Goal: Find specific page/section: Find specific page/section

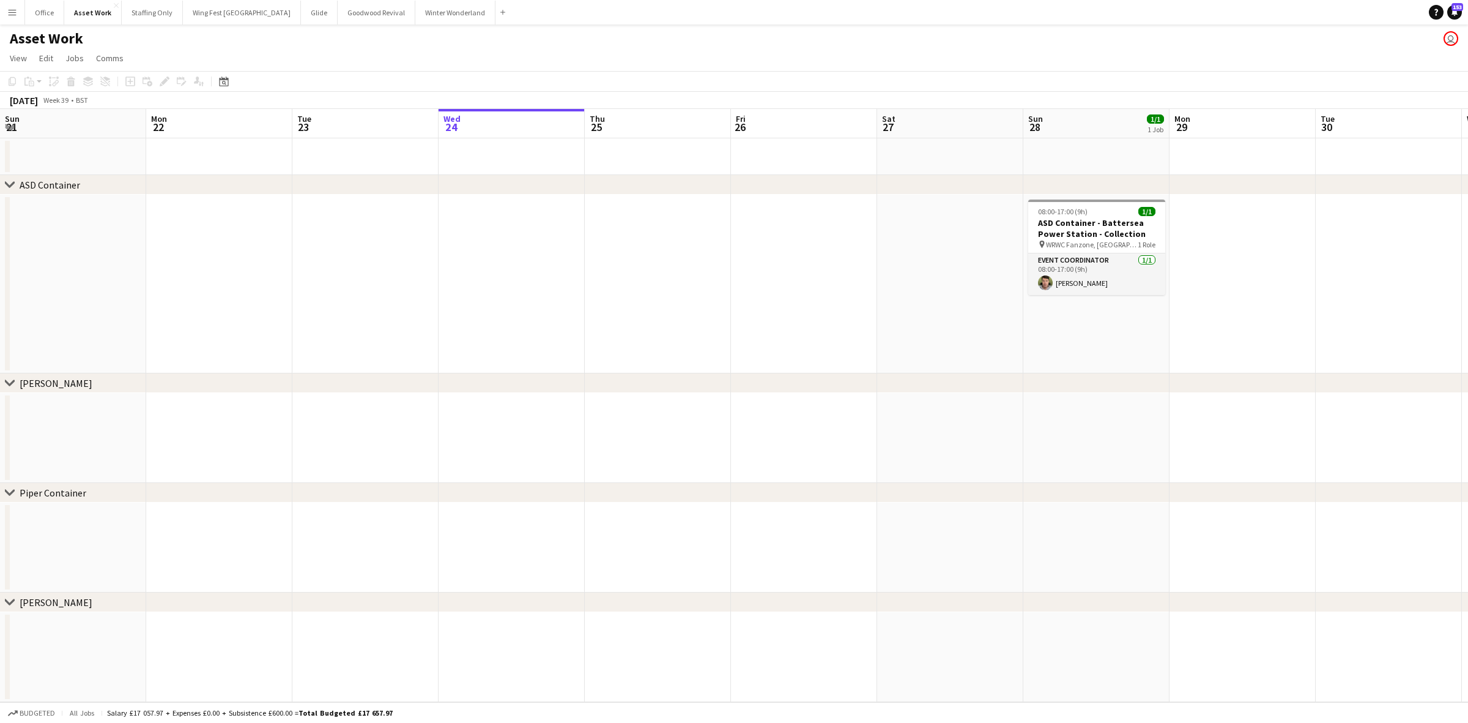
scroll to position [0, 292]
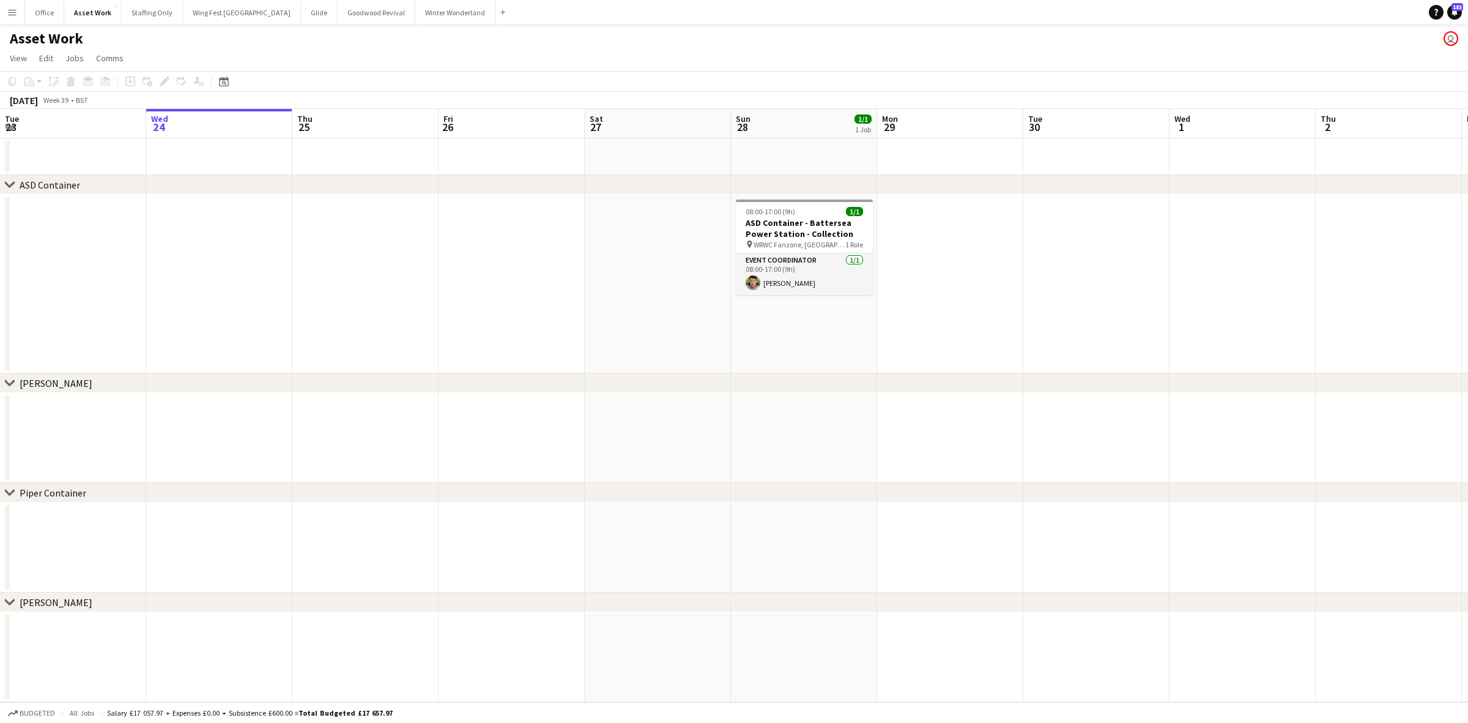
click at [10, 13] on app-icon "Menu" at bounding box center [12, 12] width 10 height 10
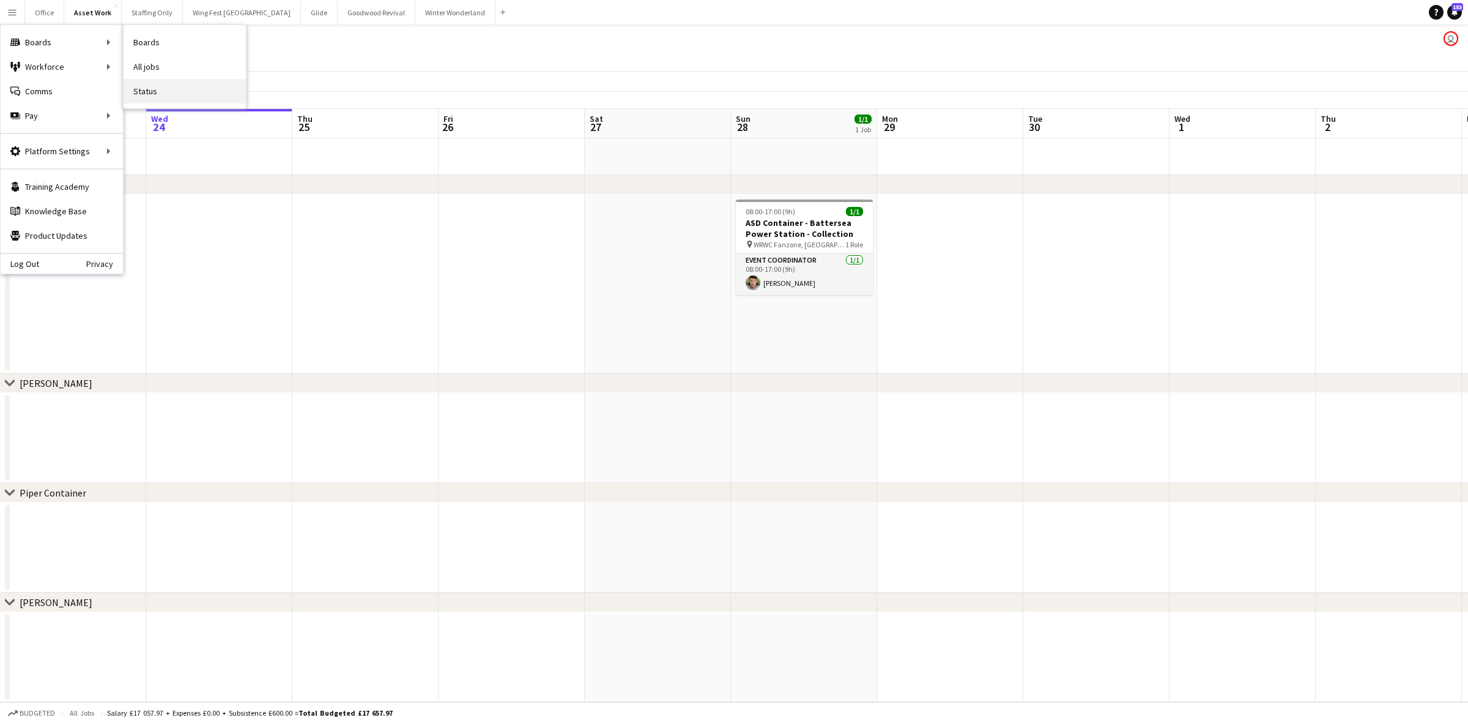
click at [160, 94] on link "Status" at bounding box center [185, 91] width 122 height 24
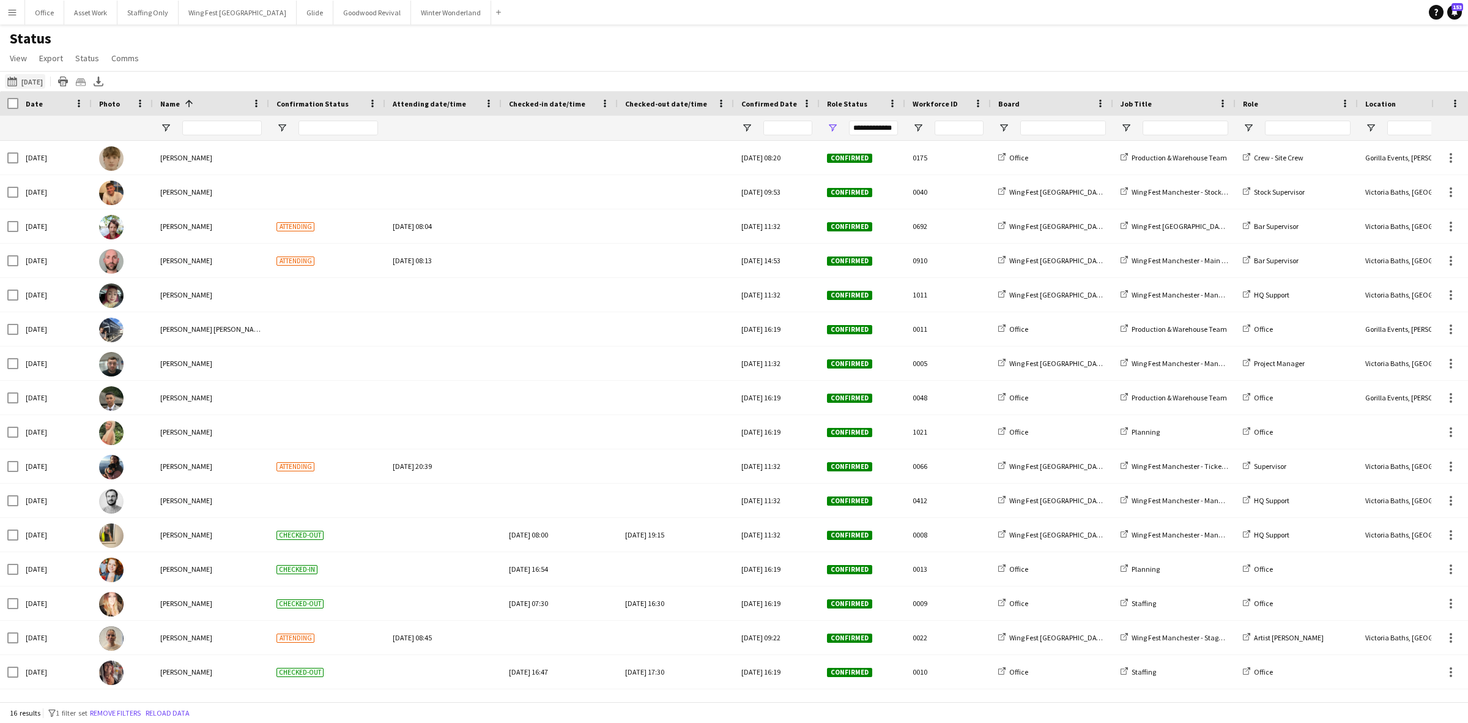
click at [28, 84] on button "[DATE] to [DATE] [DATE]" at bounding box center [25, 81] width 40 height 15
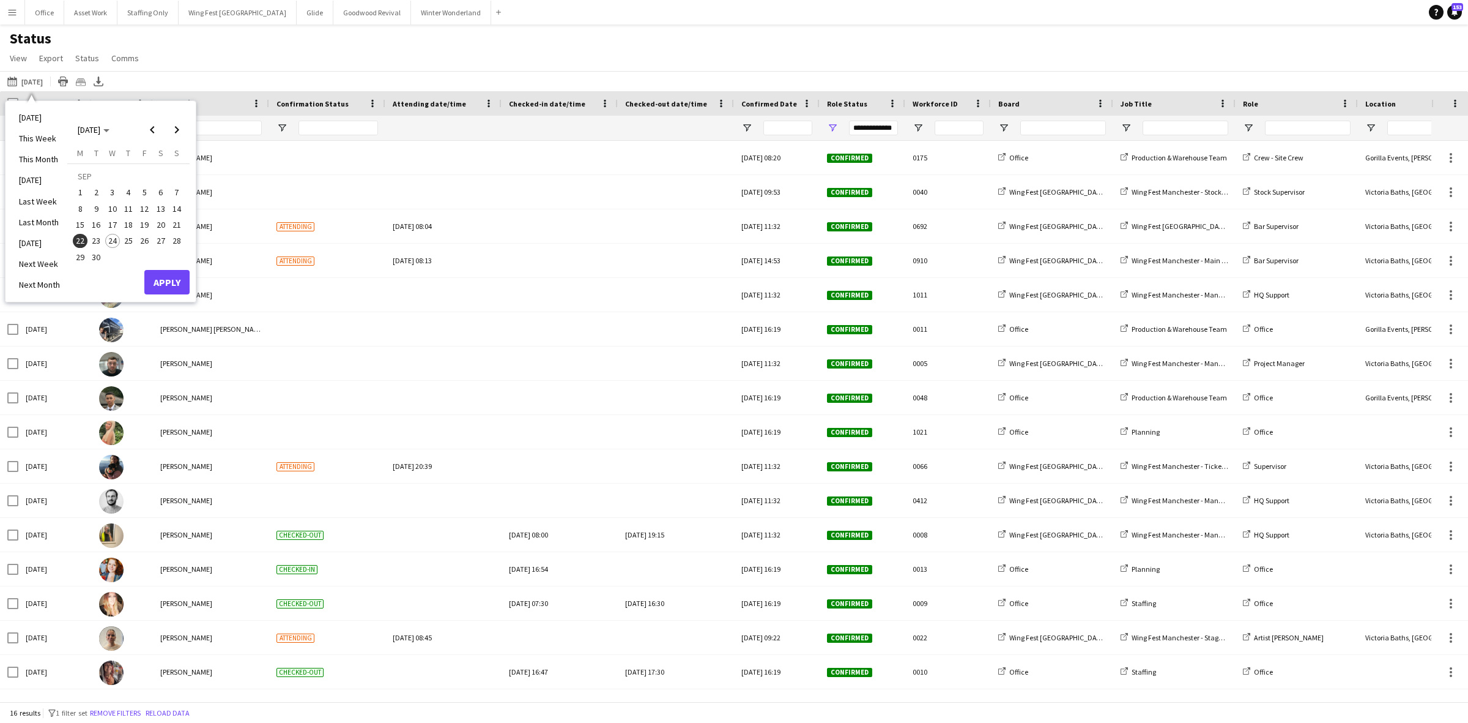
click at [113, 240] on span "24" at bounding box center [112, 241] width 15 height 15
click at [176, 283] on button "Apply" at bounding box center [166, 282] width 45 height 24
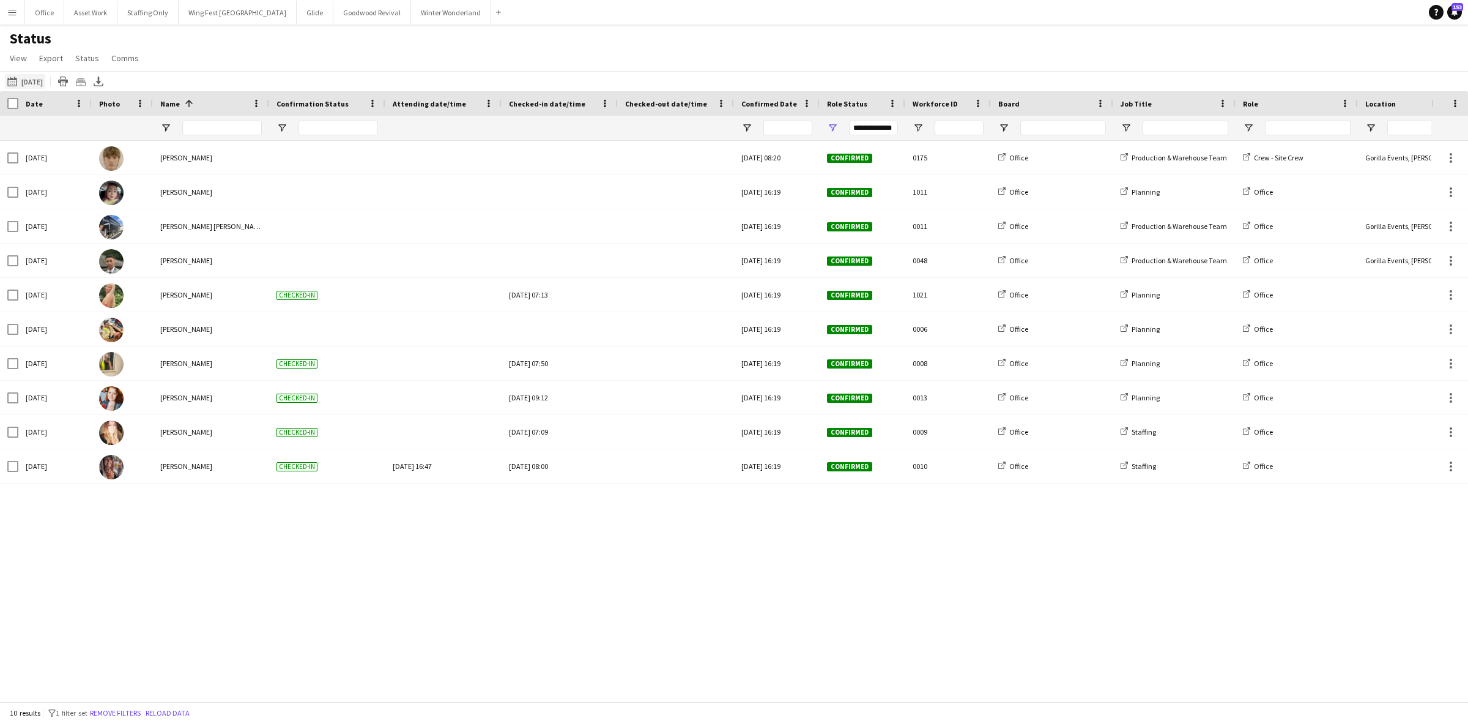
click at [29, 83] on button "[DATE] to [DATE] [DATE]" at bounding box center [25, 81] width 40 height 15
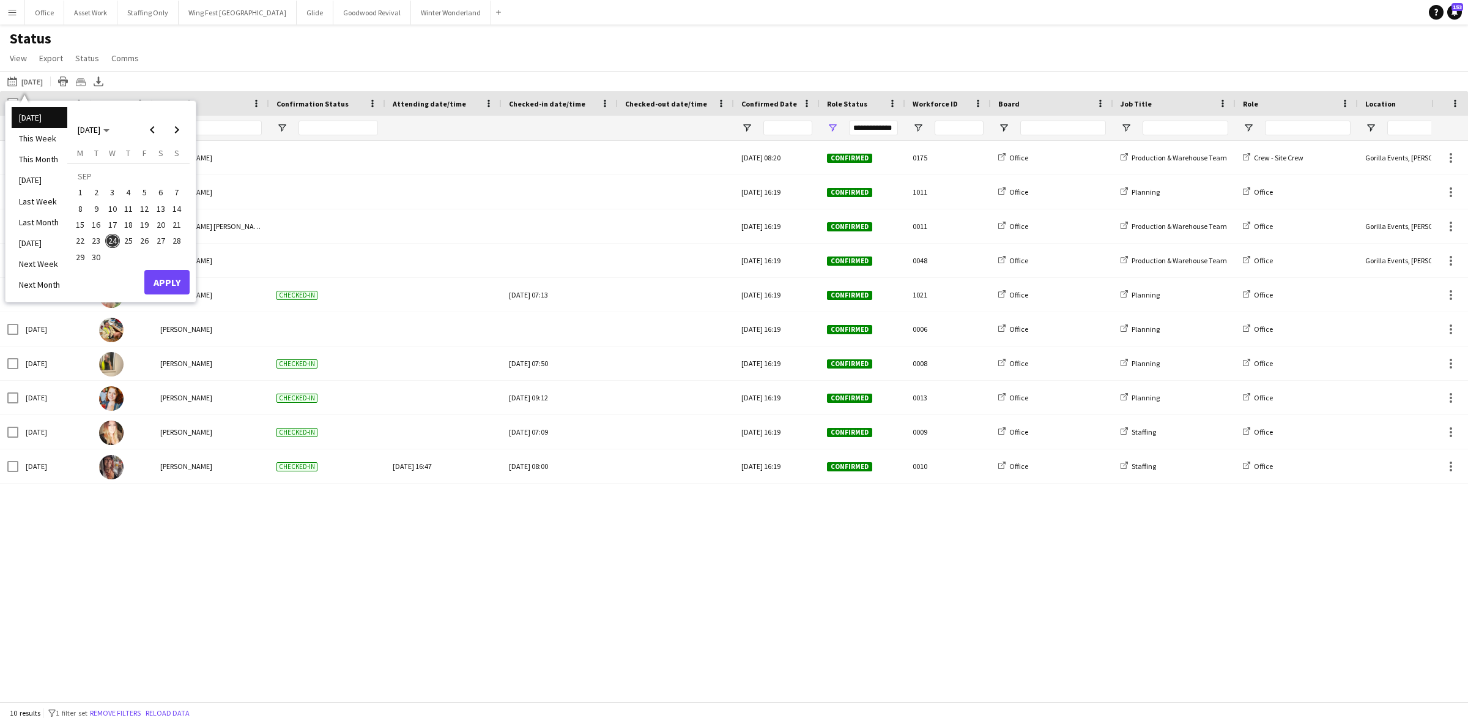
click at [98, 234] on span "23" at bounding box center [96, 241] width 15 height 15
click at [158, 280] on button "Apply" at bounding box center [166, 282] width 45 height 24
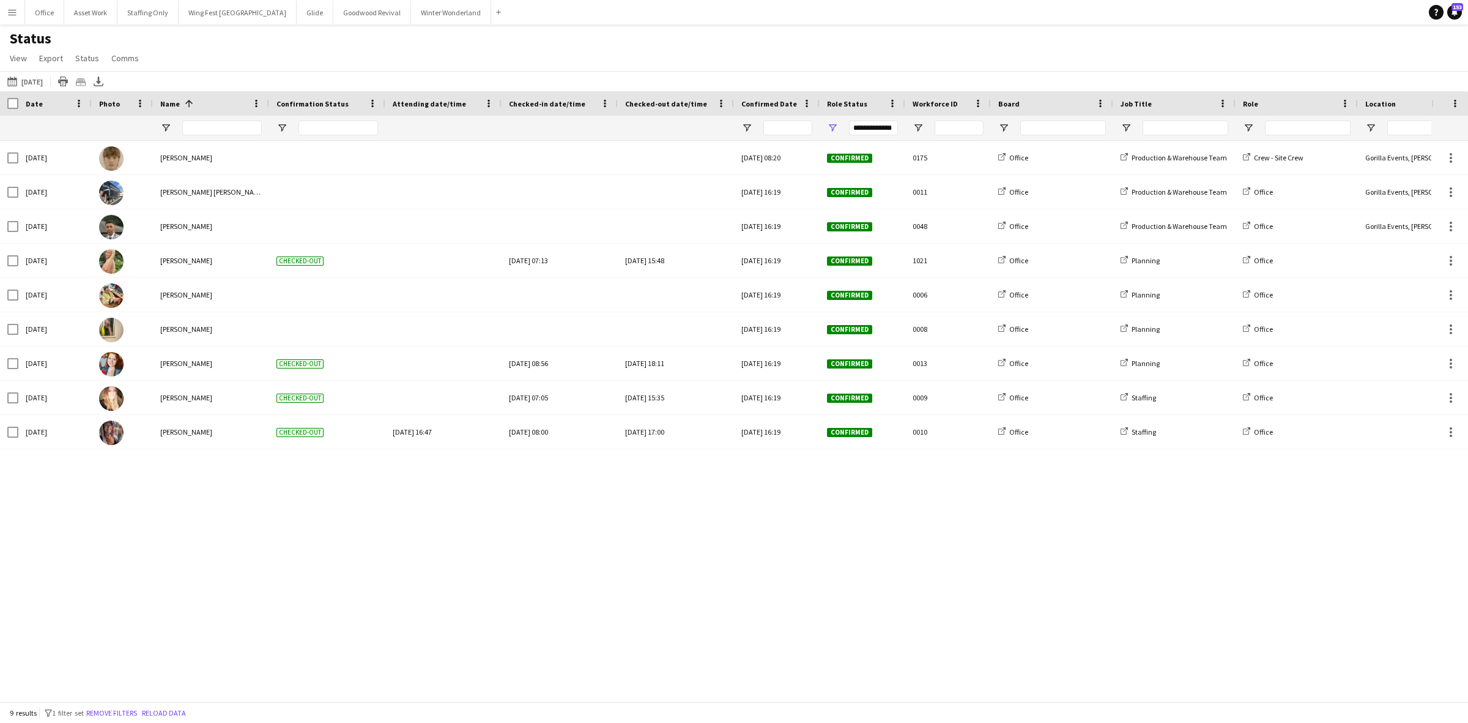
click at [13, 15] on app-icon "Menu" at bounding box center [12, 12] width 10 height 10
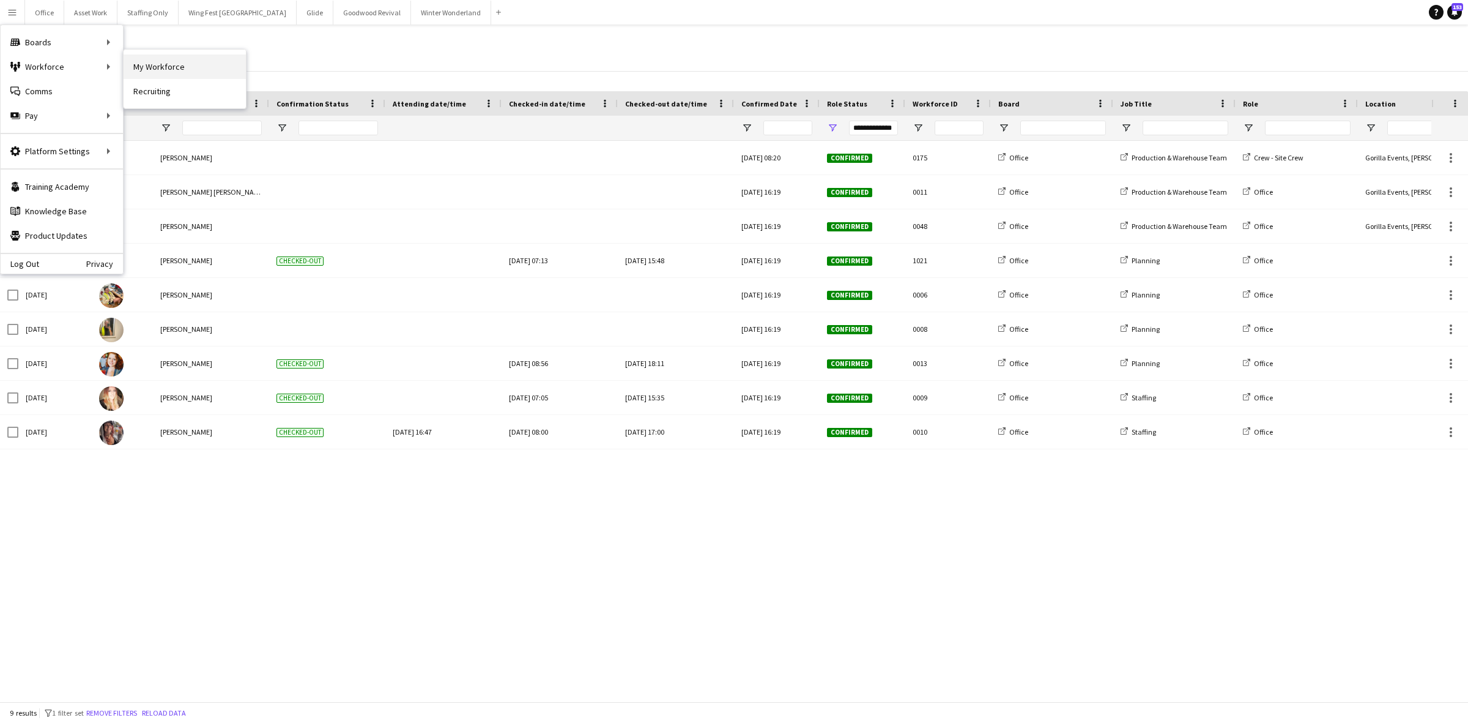
click at [149, 68] on link "My Workforce" at bounding box center [185, 66] width 122 height 24
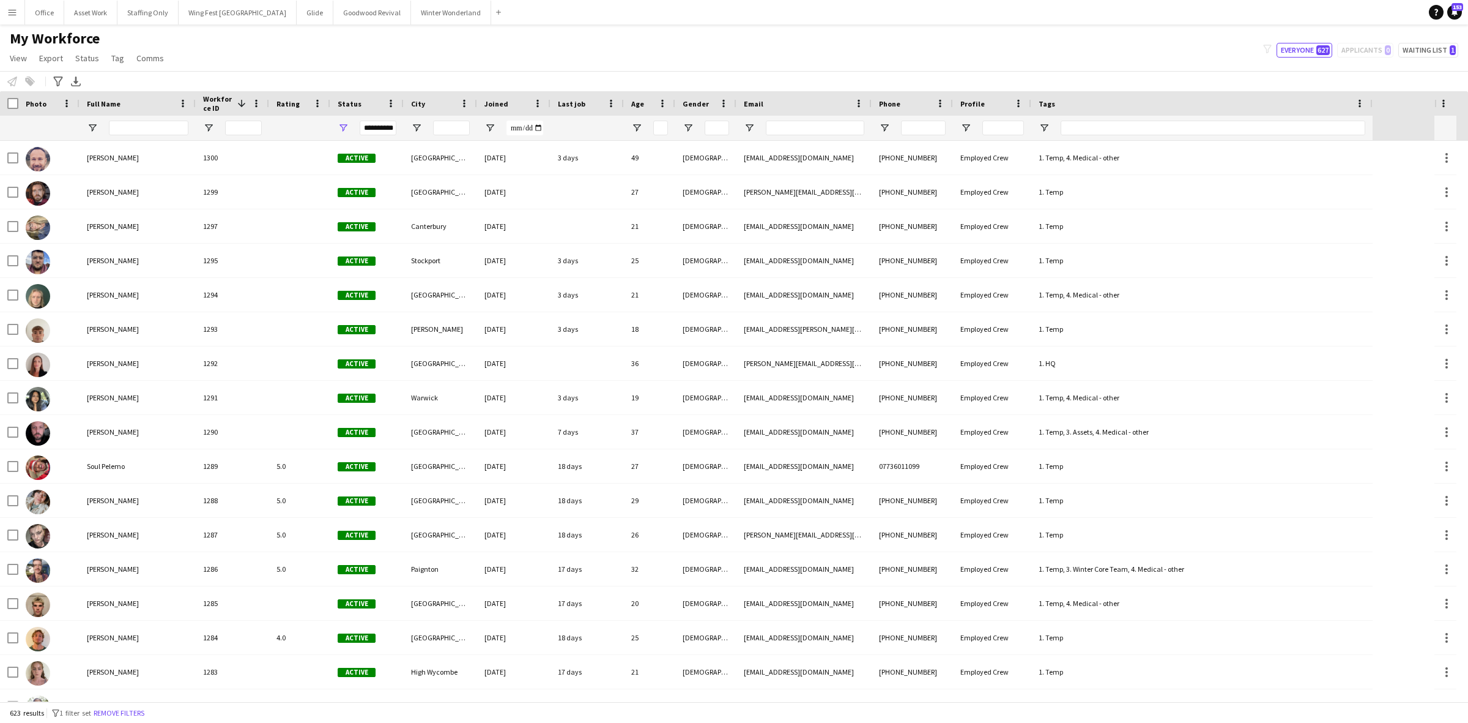
click at [11, 19] on button "Menu" at bounding box center [12, 12] width 24 height 24
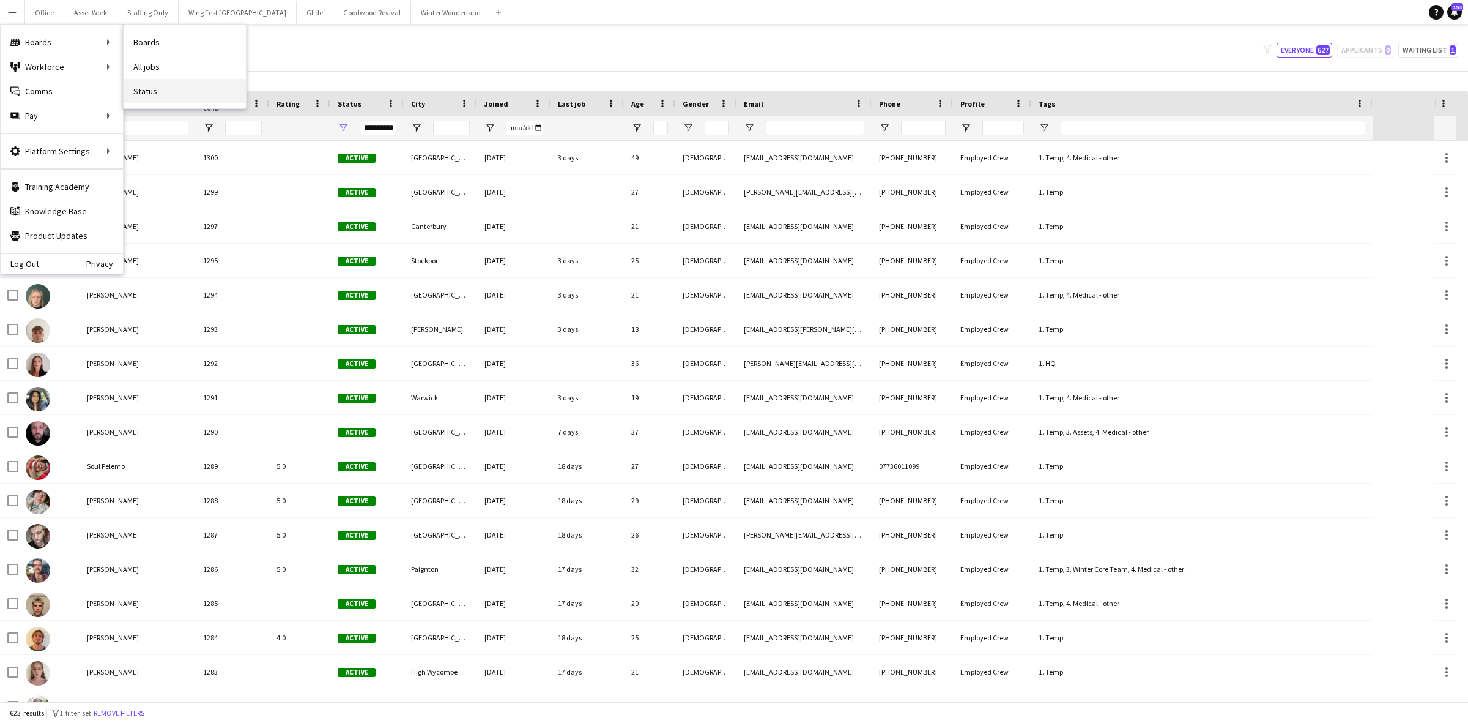
click at [152, 94] on link "Status" at bounding box center [185, 91] width 122 height 24
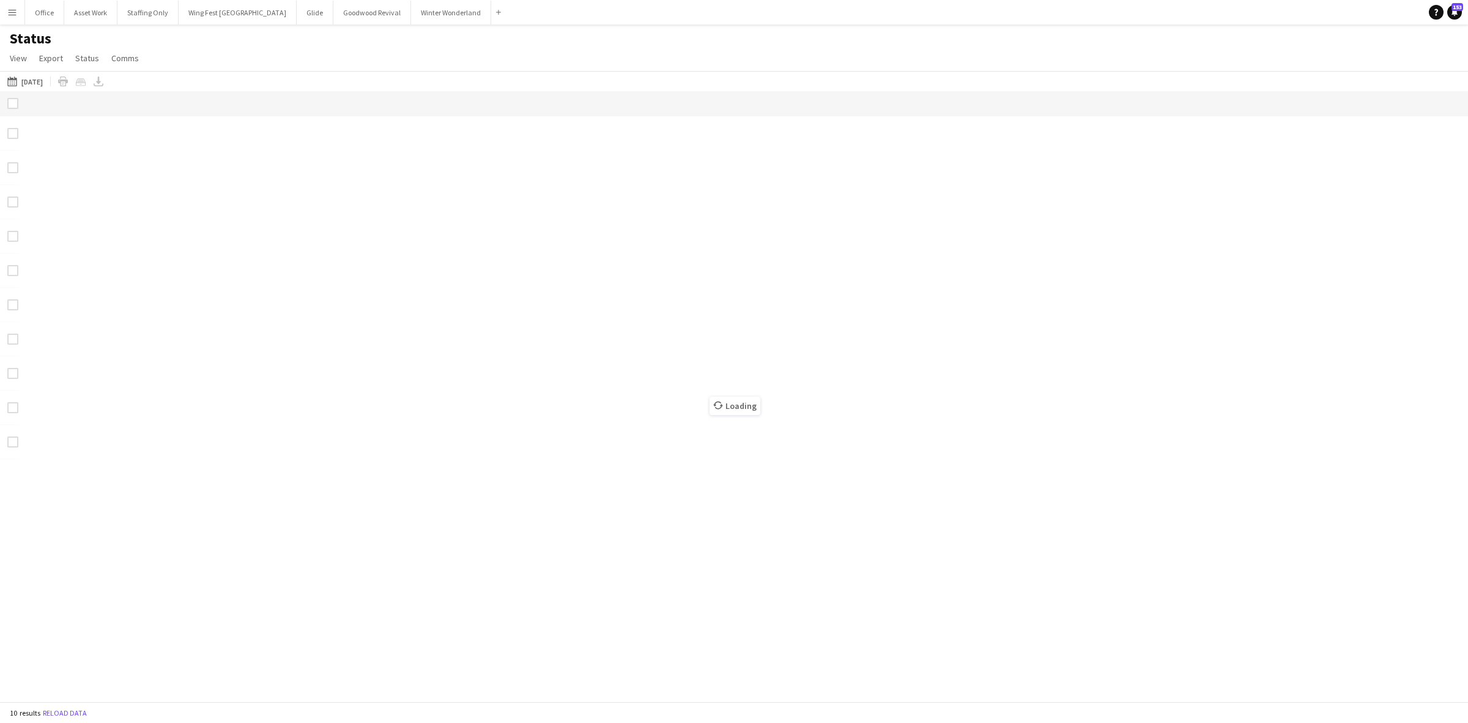
click at [7, 6] on button "Menu" at bounding box center [12, 12] width 24 height 24
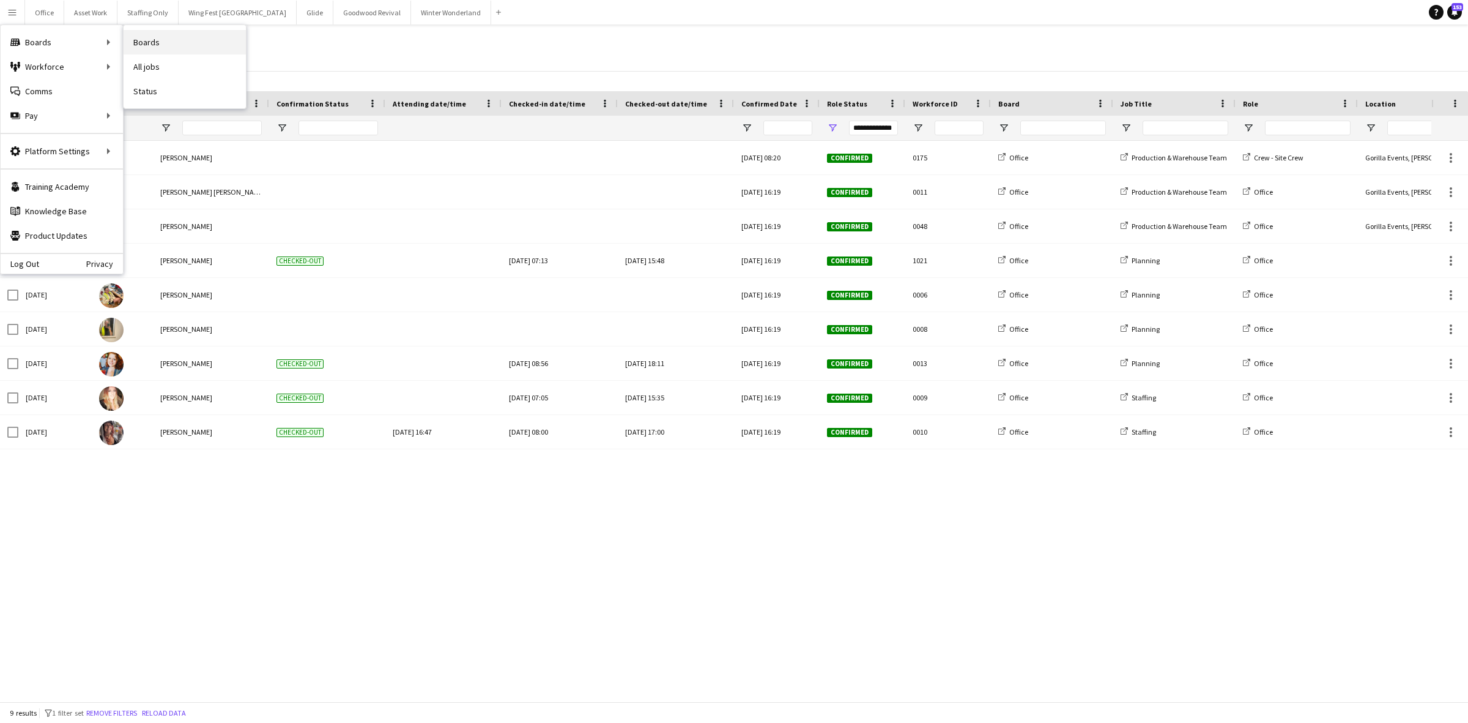
click at [179, 44] on link "Boards" at bounding box center [185, 42] width 122 height 24
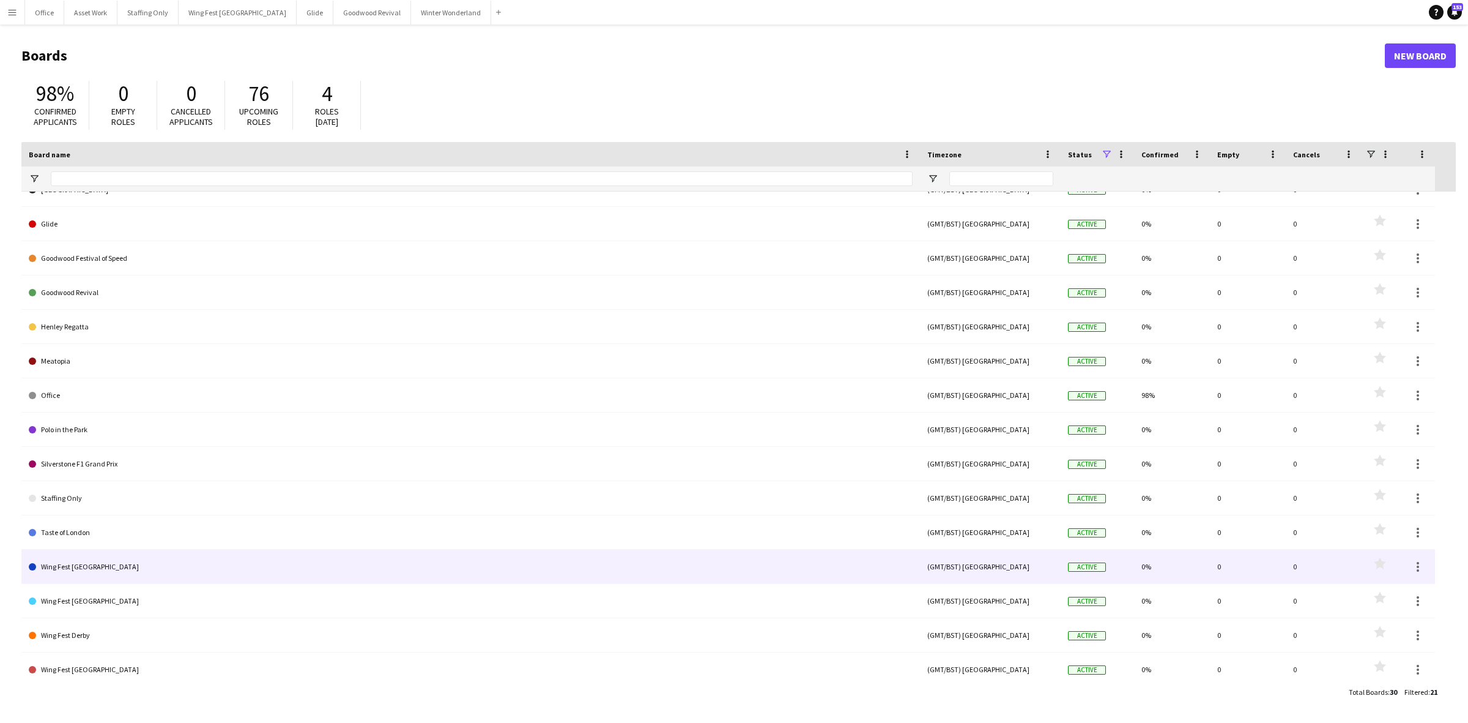
scroll to position [229, 0]
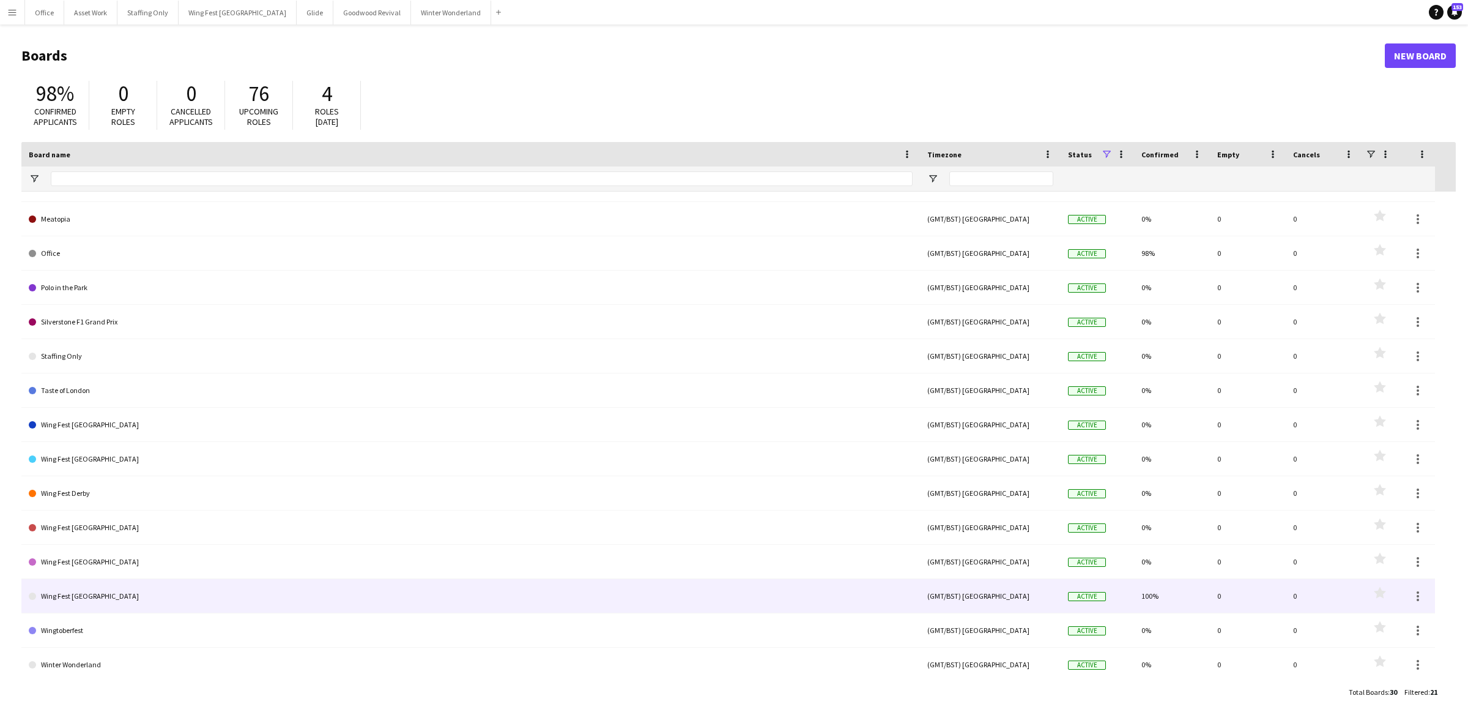
click at [151, 601] on link "Wing Fest [GEOGRAPHIC_DATA]" at bounding box center [471, 596] width 884 height 34
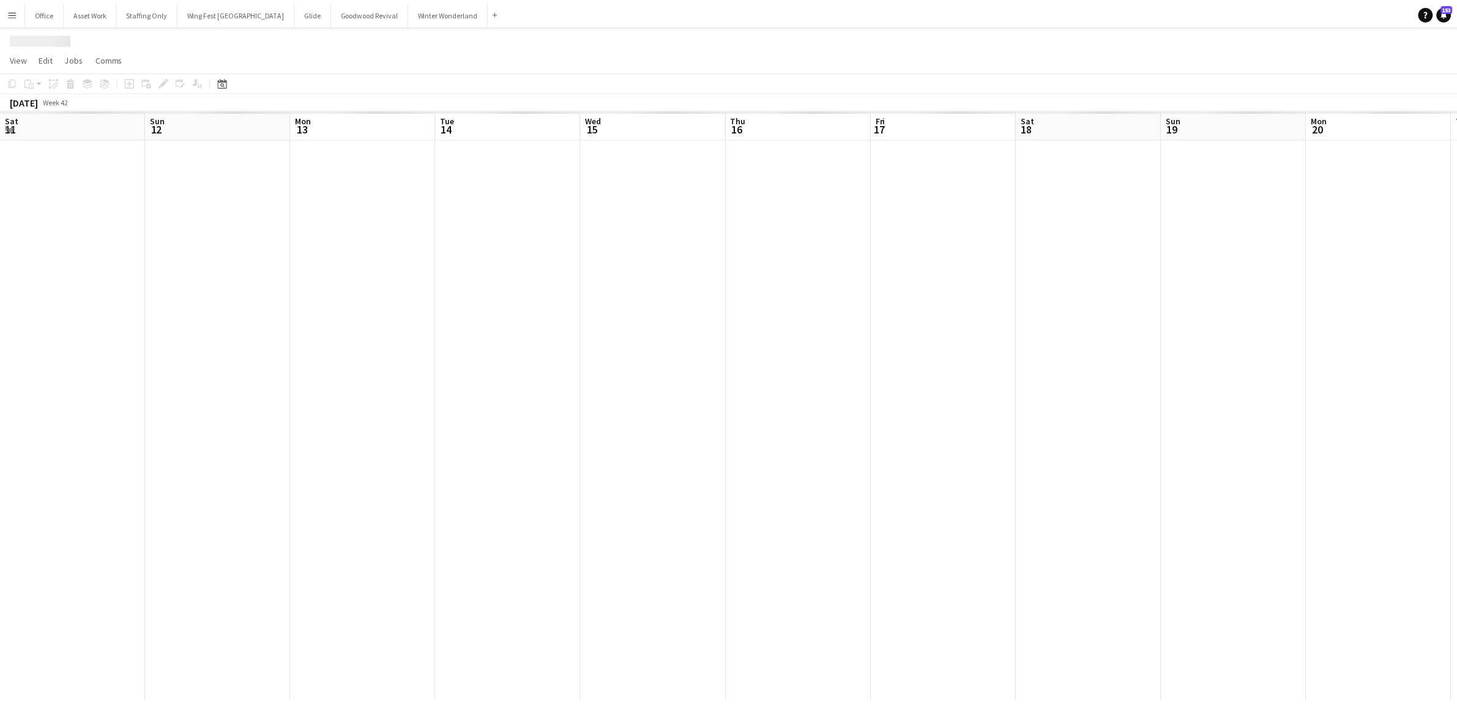
scroll to position [0, 422]
